Goal: Complete application form: Complete application form

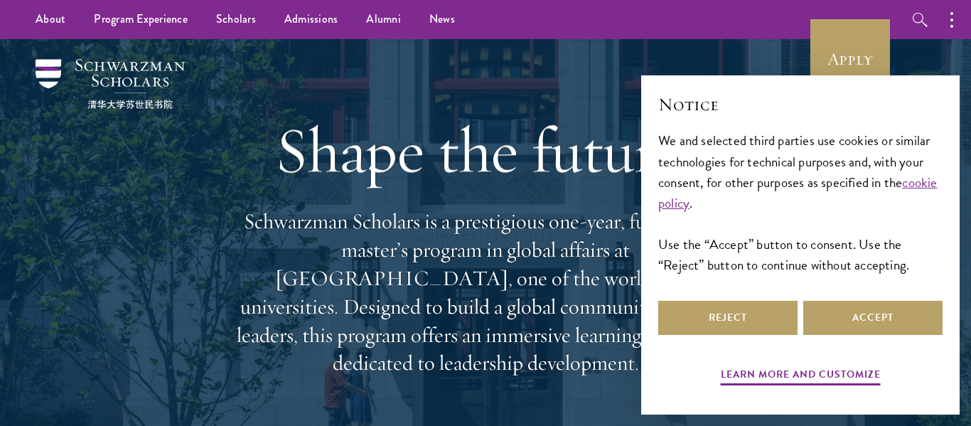
scroll to position [1, 0]
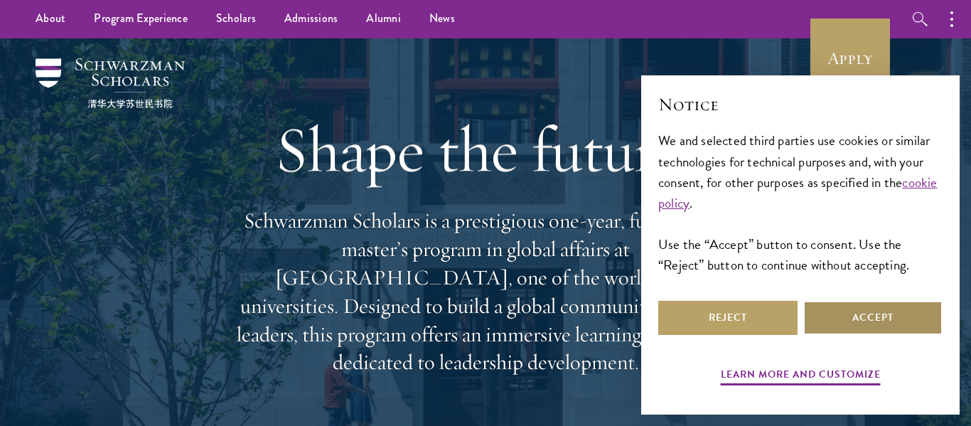
click at [842, 317] on button "Accept" at bounding box center [872, 318] width 139 height 34
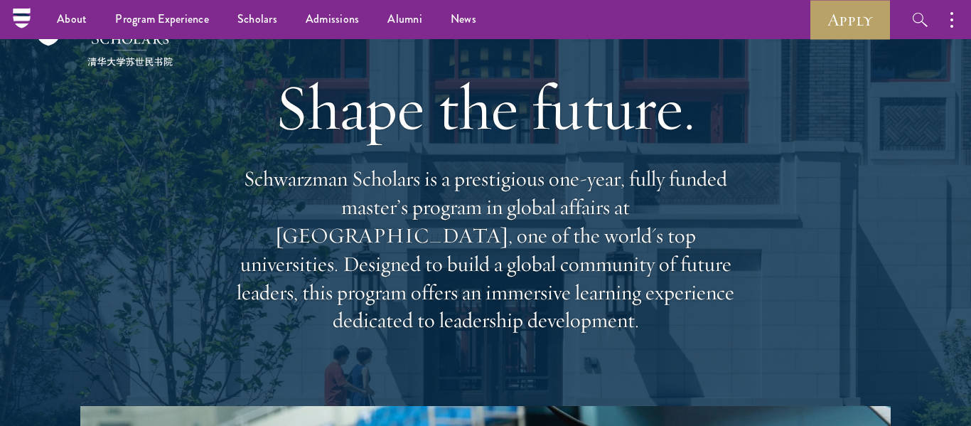
scroll to position [23, 0]
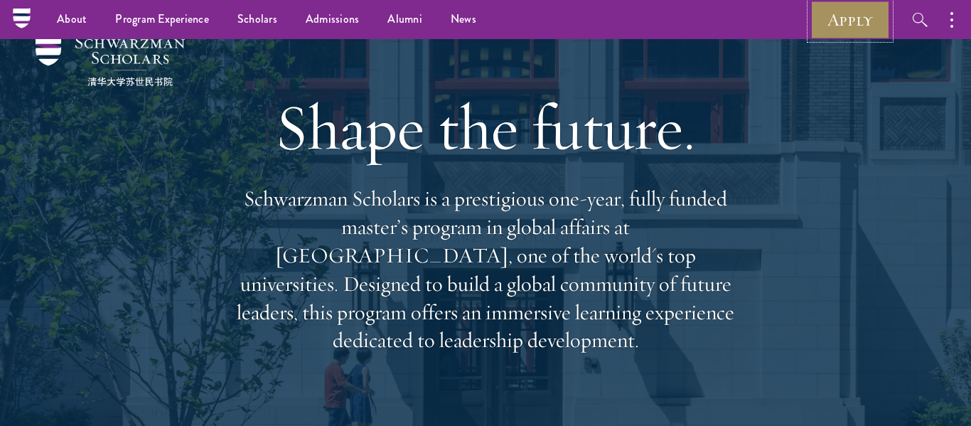
click at [839, 21] on link "Apply" at bounding box center [850, 19] width 80 height 39
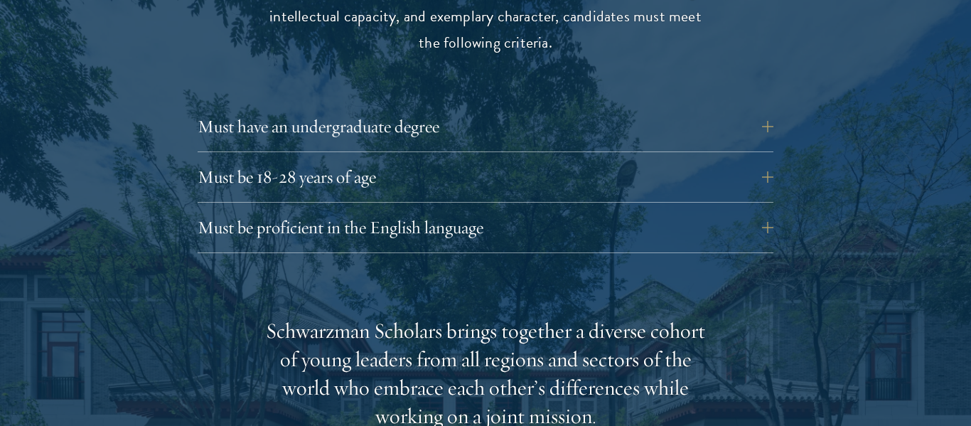
scroll to position [1980, 0]
click at [655, 114] on div "Must have an undergraduate degree Applicants who are currently enrolled in unde…" at bounding box center [486, 129] width 576 height 43
click at [762, 108] on button "Must have an undergraduate degree" at bounding box center [496, 125] width 576 height 34
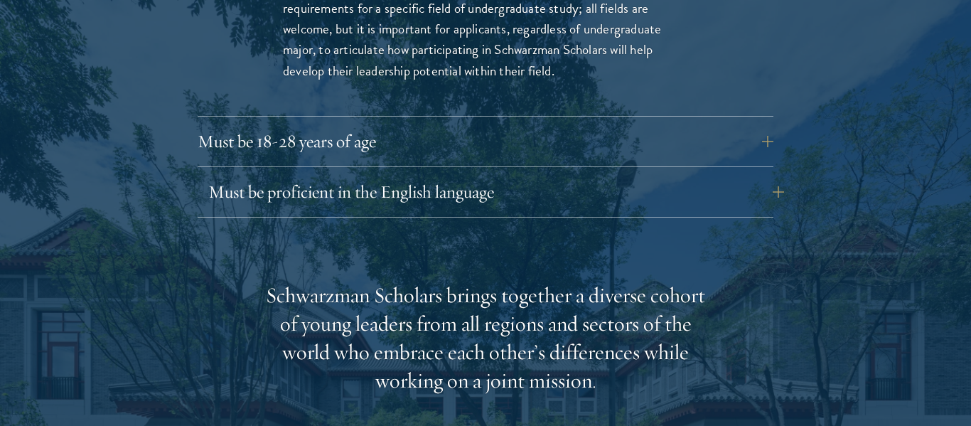
scroll to position [2216, 0]
click at [748, 174] on button "Must be proficient in the English language" at bounding box center [496, 191] width 576 height 34
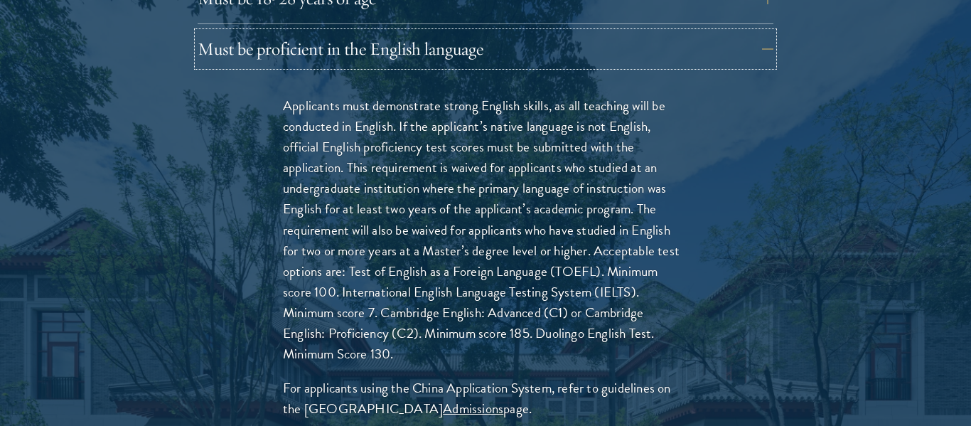
scroll to position [2158, 0]
click at [571, 252] on p "Applicants must demonstrate strong English skills, as all teaching will be cond…" at bounding box center [485, 229] width 405 height 269
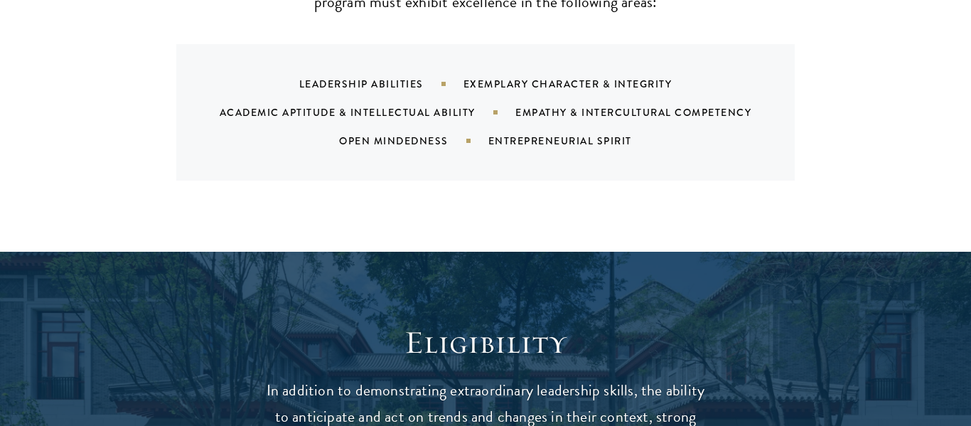
scroll to position [0, 0]
